Goal: Navigation & Orientation: Find specific page/section

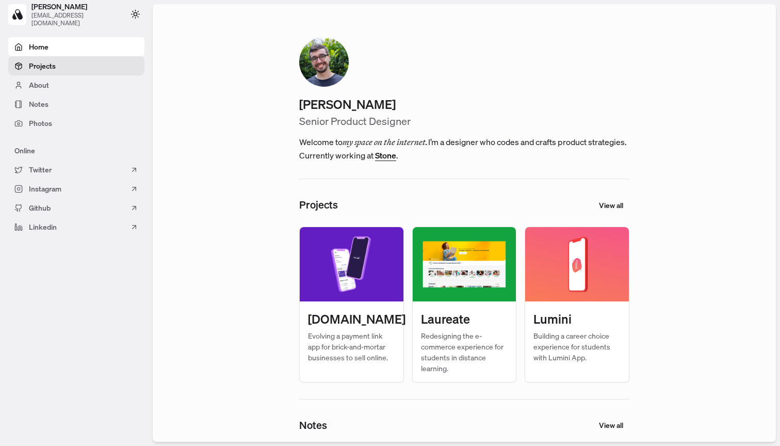
click at [99, 69] on link "Projects" at bounding box center [76, 65] width 136 height 19
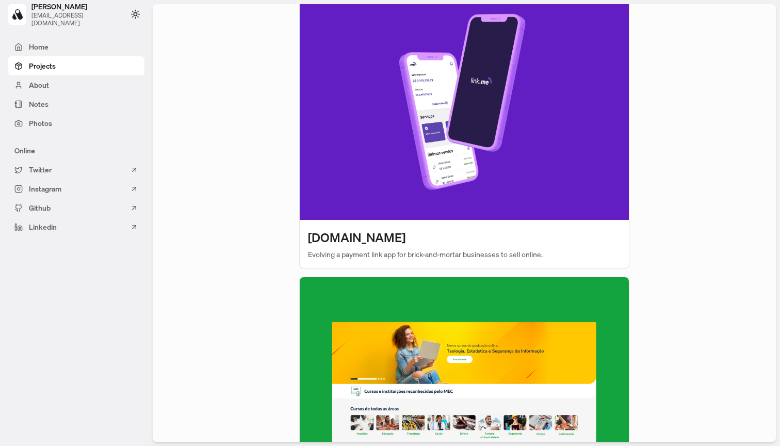
scroll to position [117, 0]
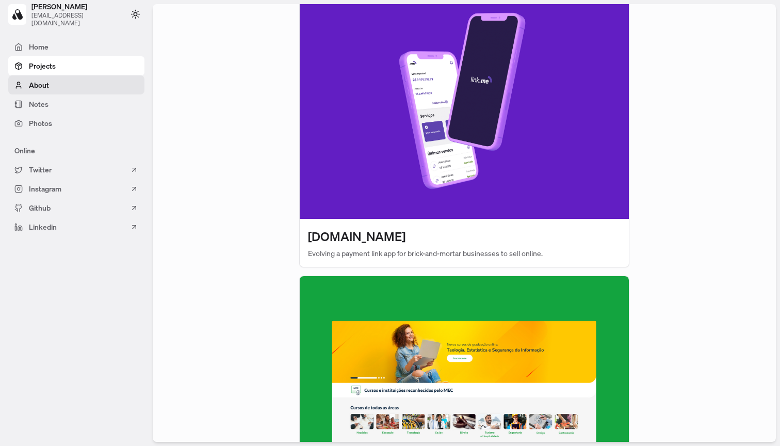
click at [20, 85] on icon at bounding box center [18, 85] width 8 height 8
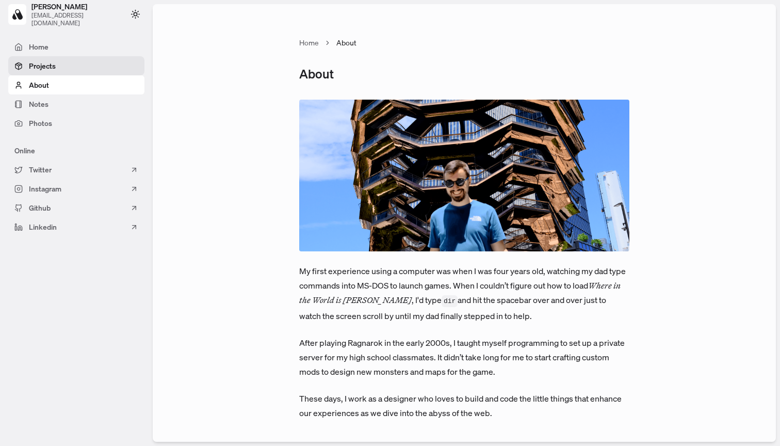
click at [37, 72] on link "Projects" at bounding box center [76, 65] width 136 height 19
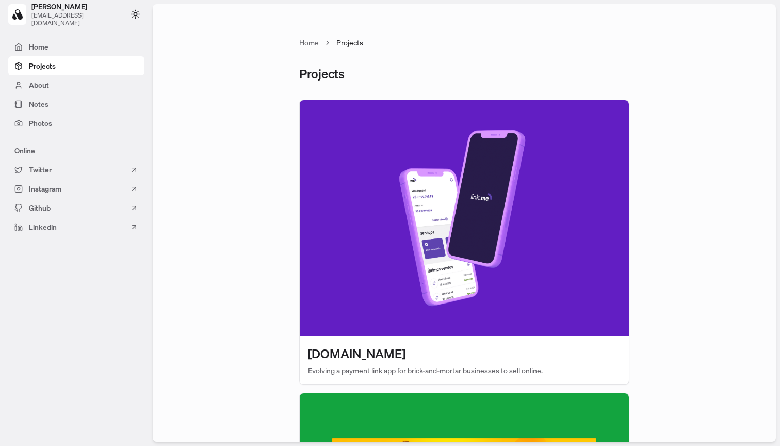
click at [379, 221] on img at bounding box center [464, 218] width 329 height 236
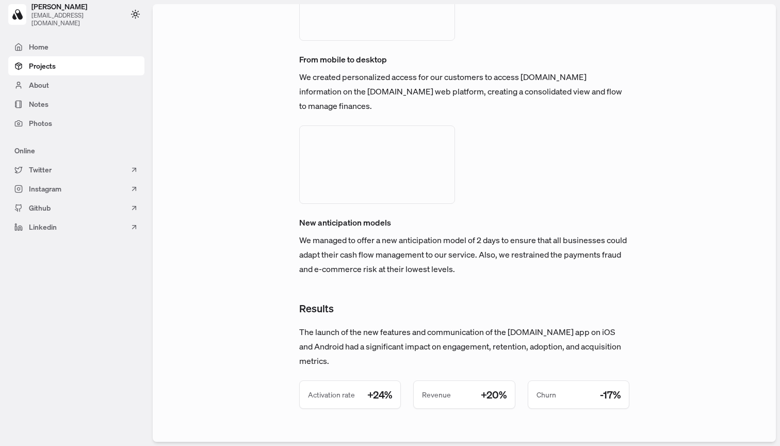
scroll to position [2825, 0]
click at [45, 42] on span "Home" at bounding box center [39, 46] width 20 height 11
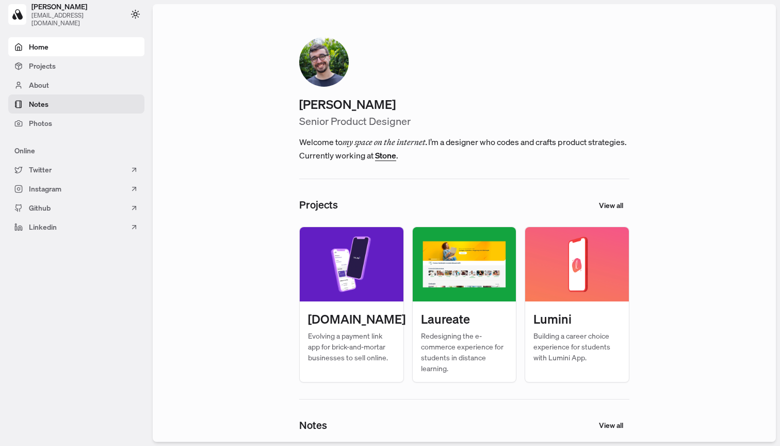
click at [106, 99] on link "Notes" at bounding box center [76, 103] width 136 height 19
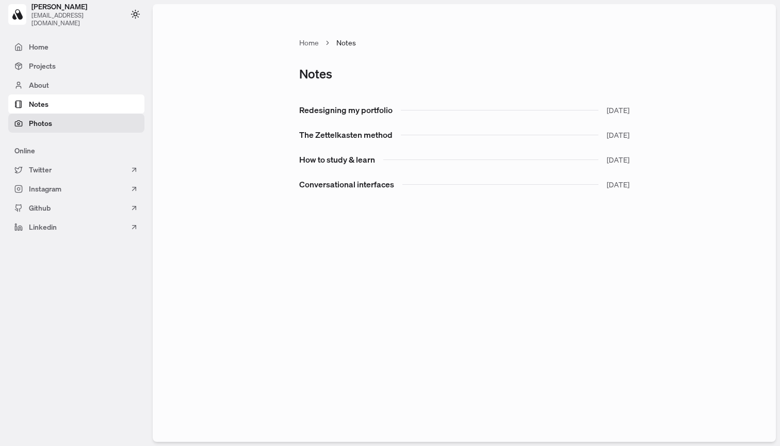
click at [97, 116] on link "Photos" at bounding box center [76, 123] width 136 height 19
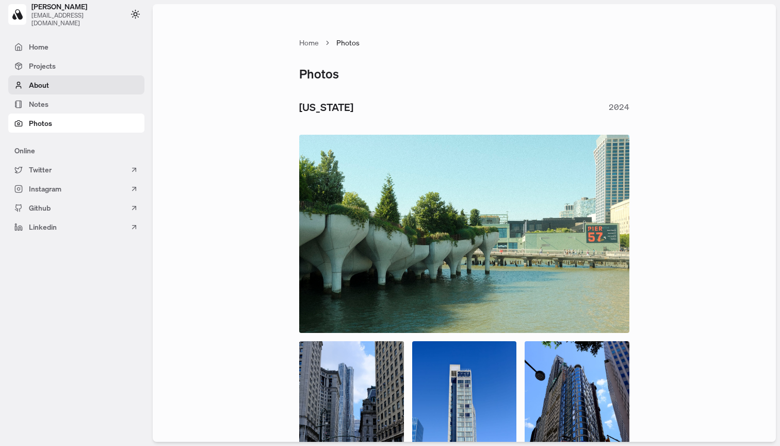
click at [80, 92] on link "About" at bounding box center [76, 84] width 136 height 19
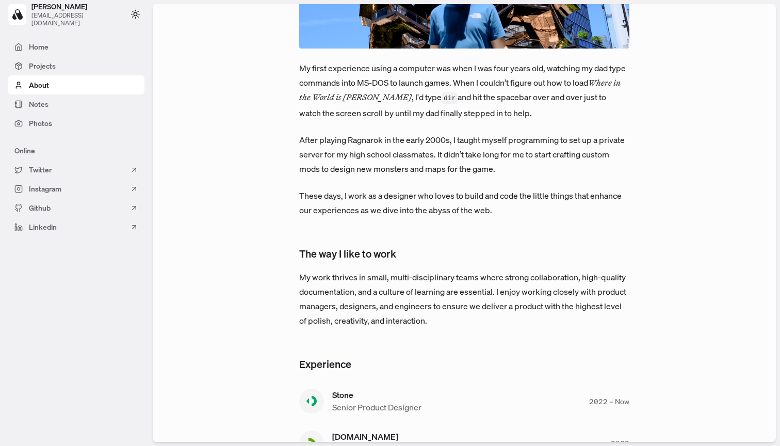
scroll to position [180, 0]
